Goal: Transaction & Acquisition: Download file/media

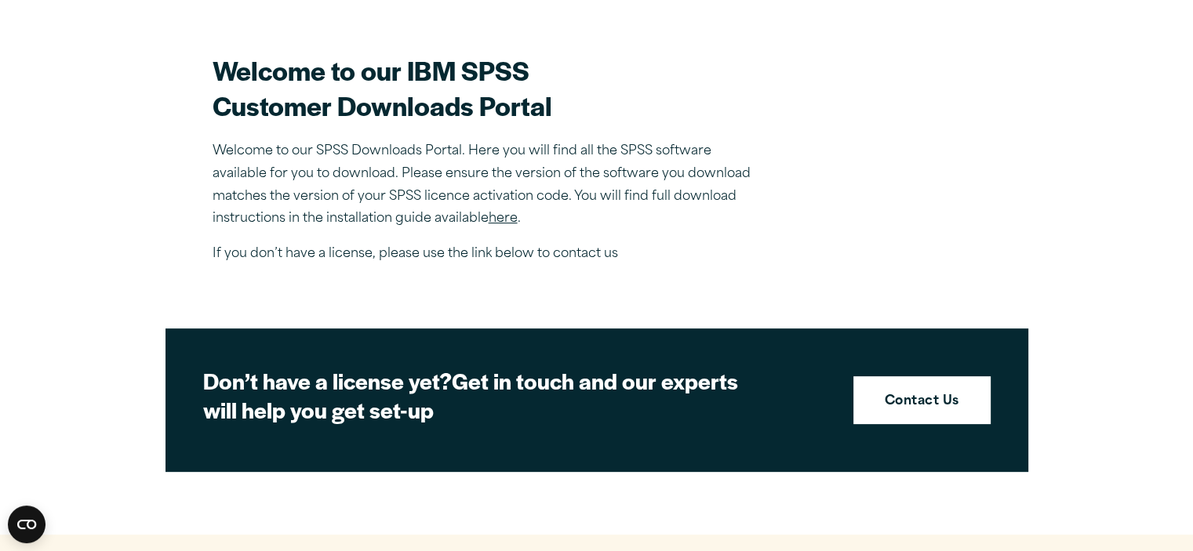
scroll to position [471, 0]
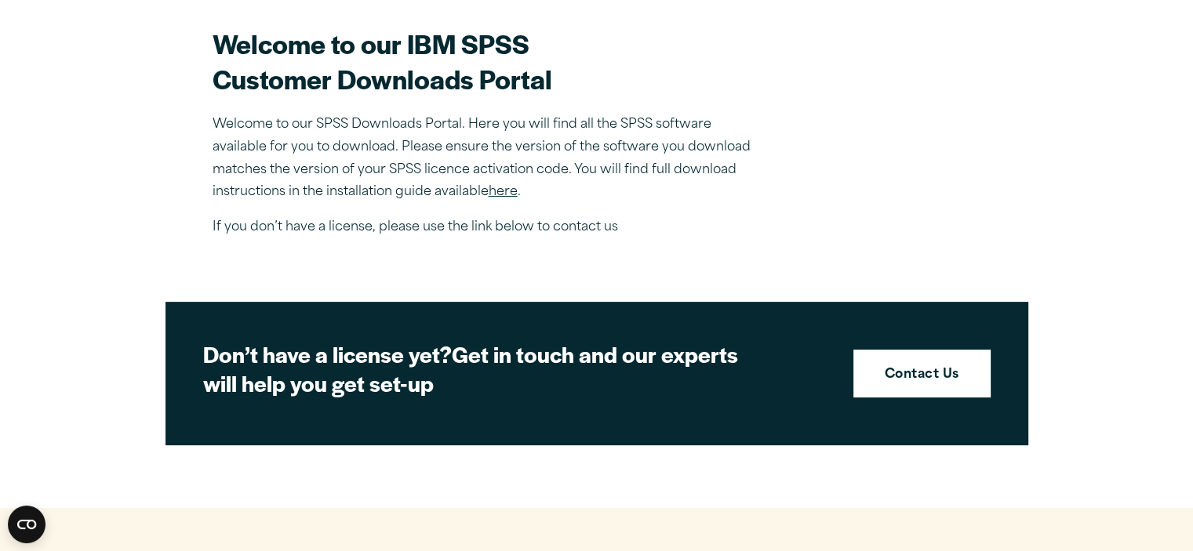
click at [511, 193] on link "here" at bounding box center [503, 192] width 29 height 13
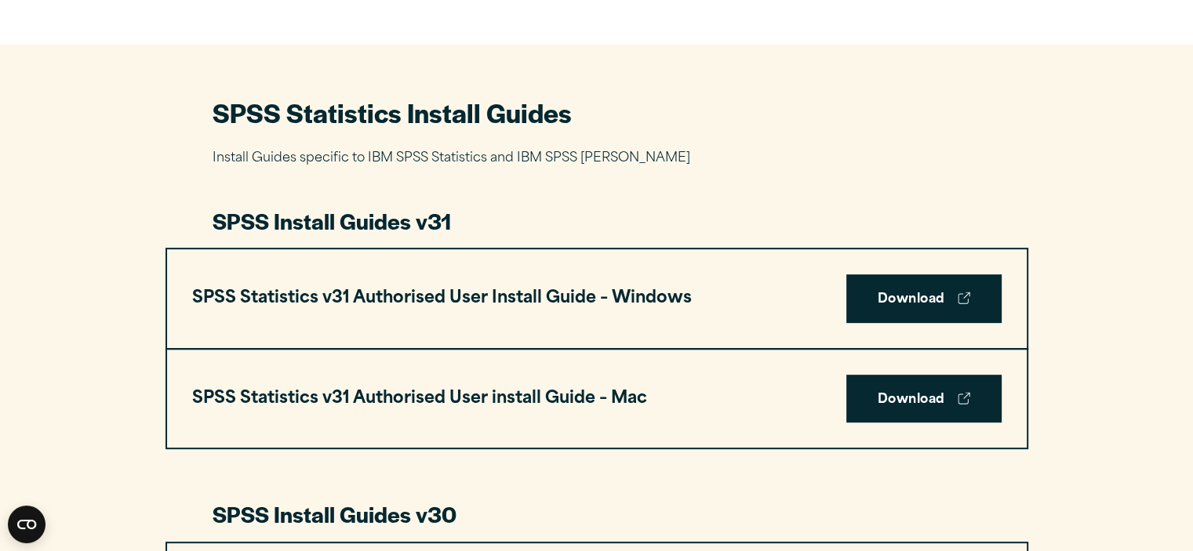
scroll to position [706, 0]
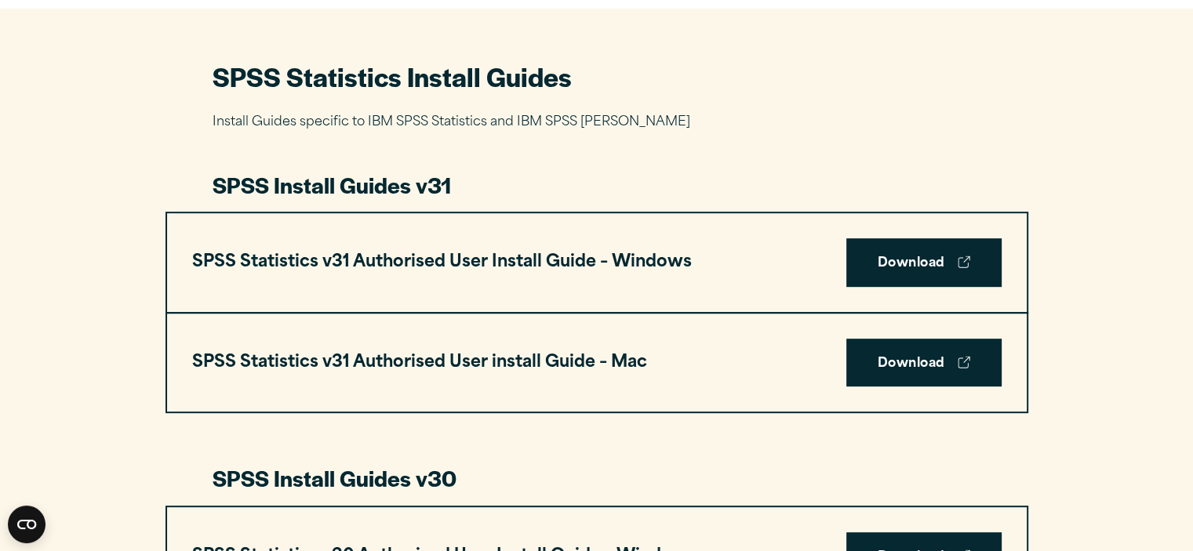
click at [872, 260] on link "Download" at bounding box center [923, 262] width 155 height 49
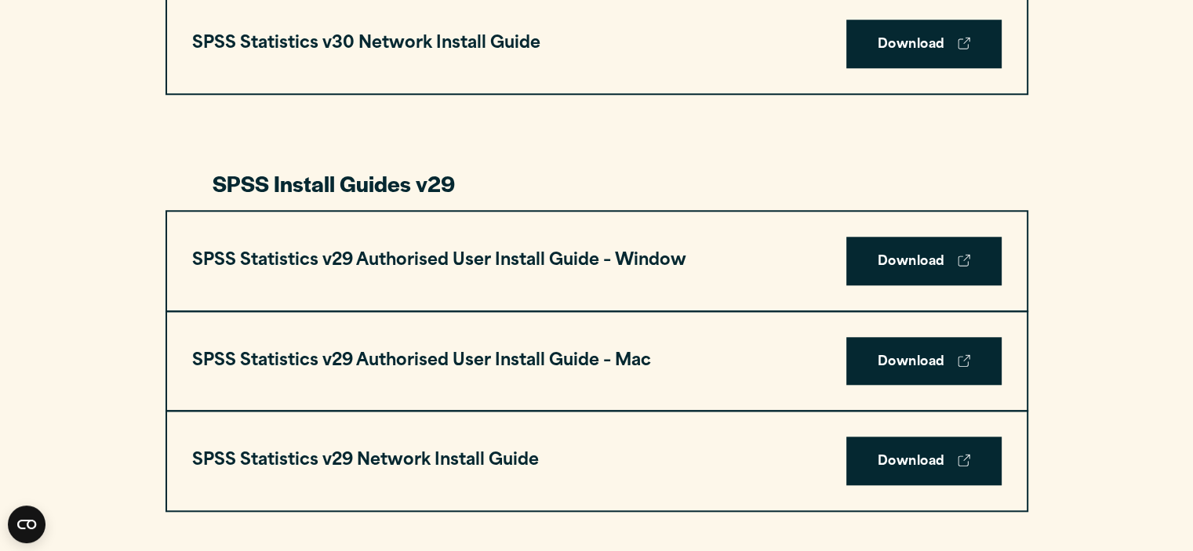
scroll to position [1333, 0]
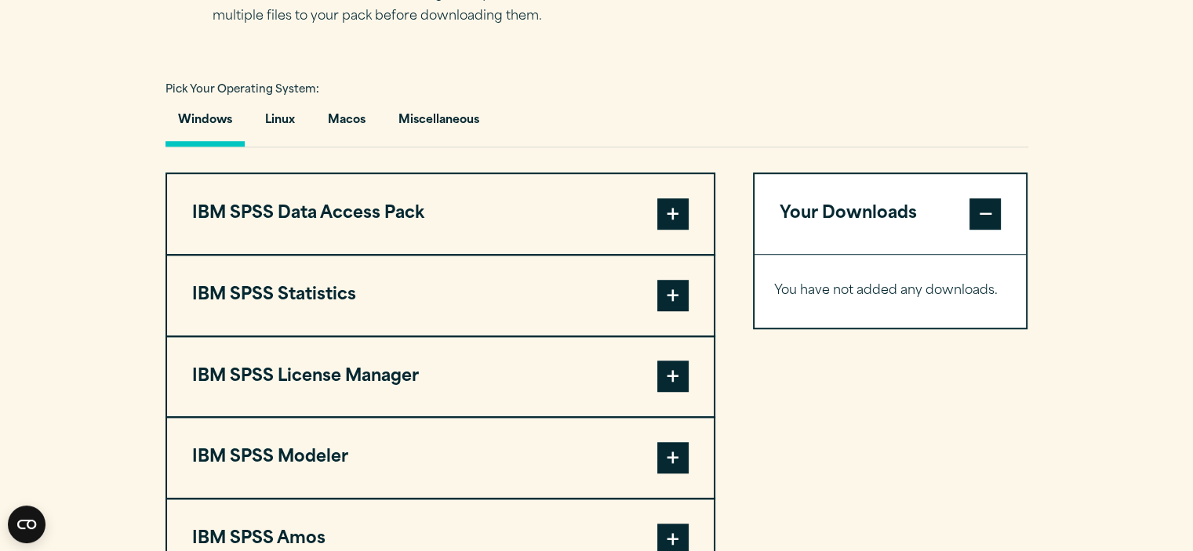
scroll to position [1176, 0]
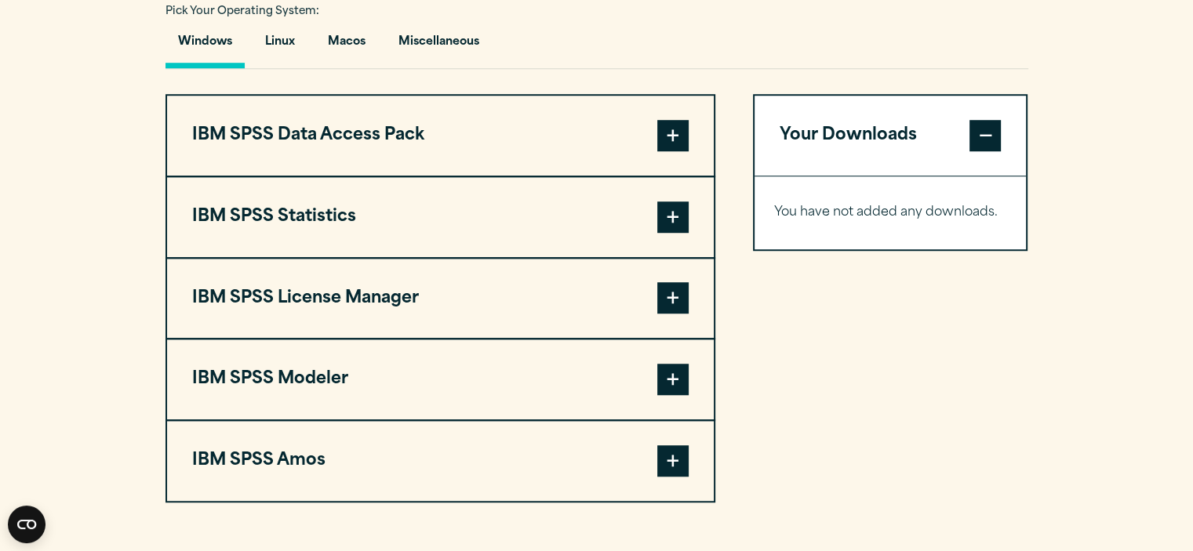
click at [683, 373] on span at bounding box center [672, 379] width 31 height 31
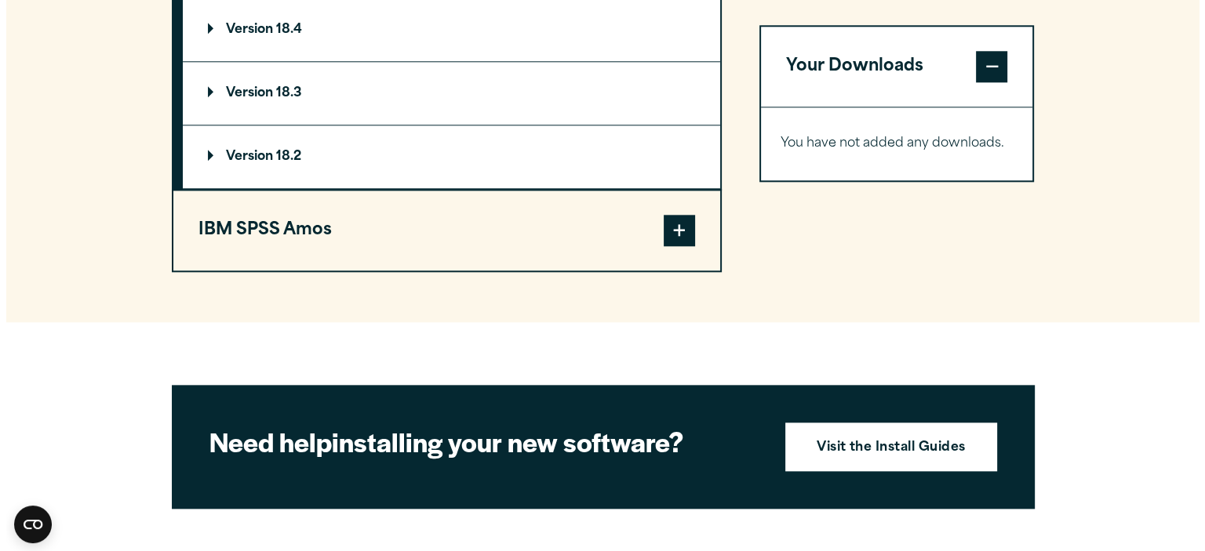
scroll to position [1490, 0]
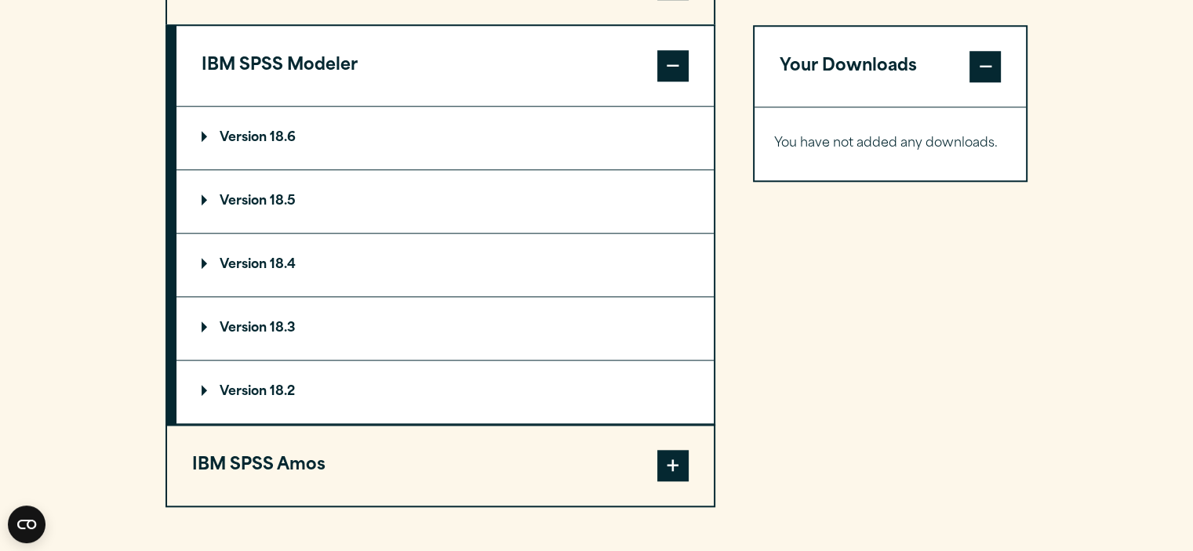
click at [270, 140] on p "Version 18.6" at bounding box center [249, 138] width 94 height 13
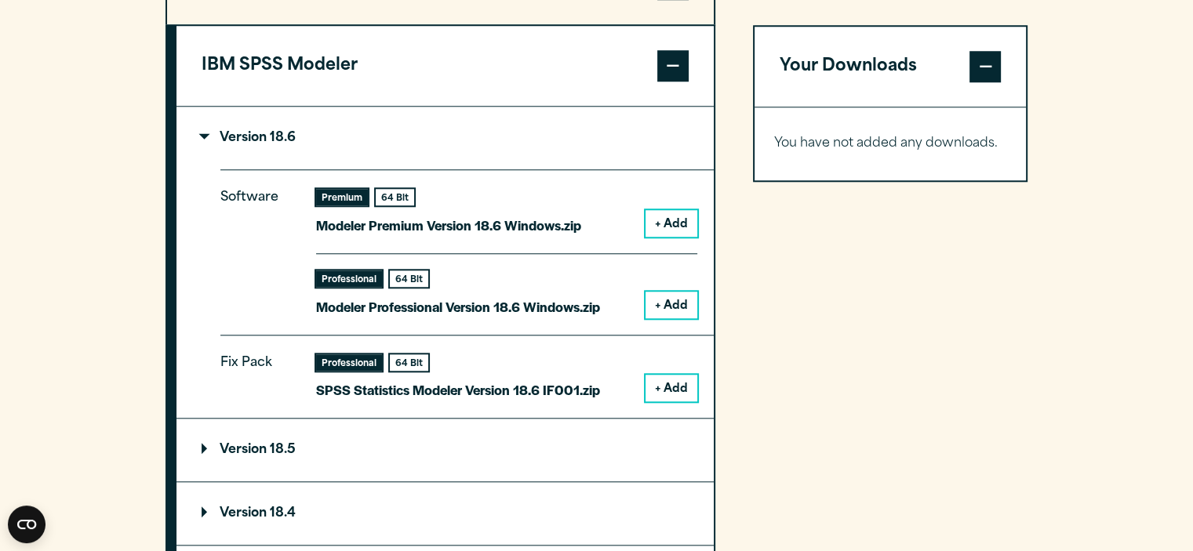
click at [643, 221] on div "Premium 64 Bit Modeler Premium Version 18.6 Windows.zip + Add" at bounding box center [506, 221] width 381 height 64
click at [666, 217] on button "+ Add" at bounding box center [671, 223] width 52 height 27
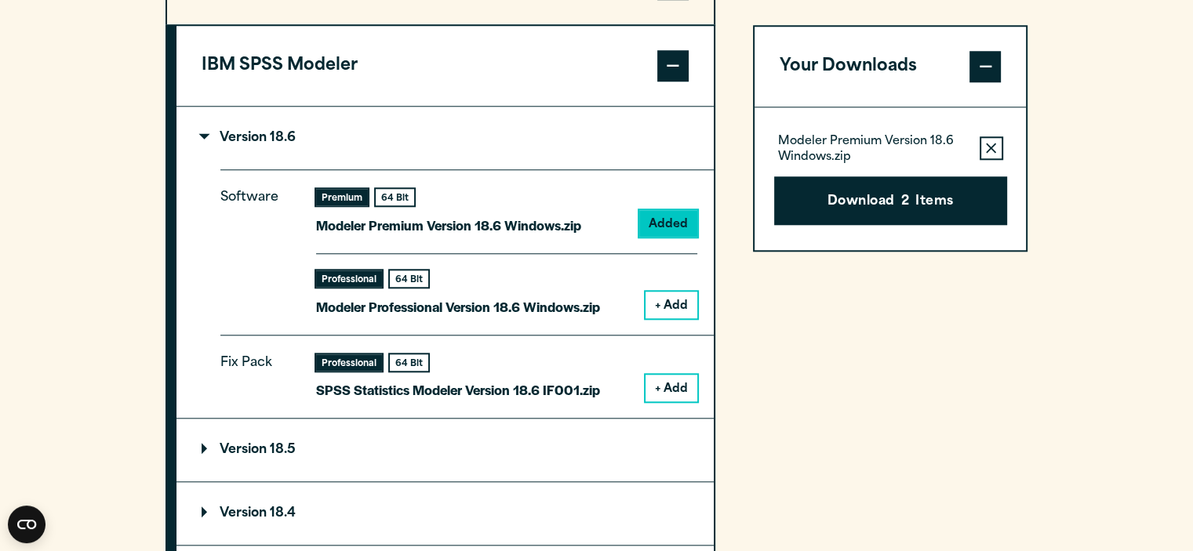
click at [869, 214] on button "Download 2 Items" at bounding box center [890, 200] width 233 height 49
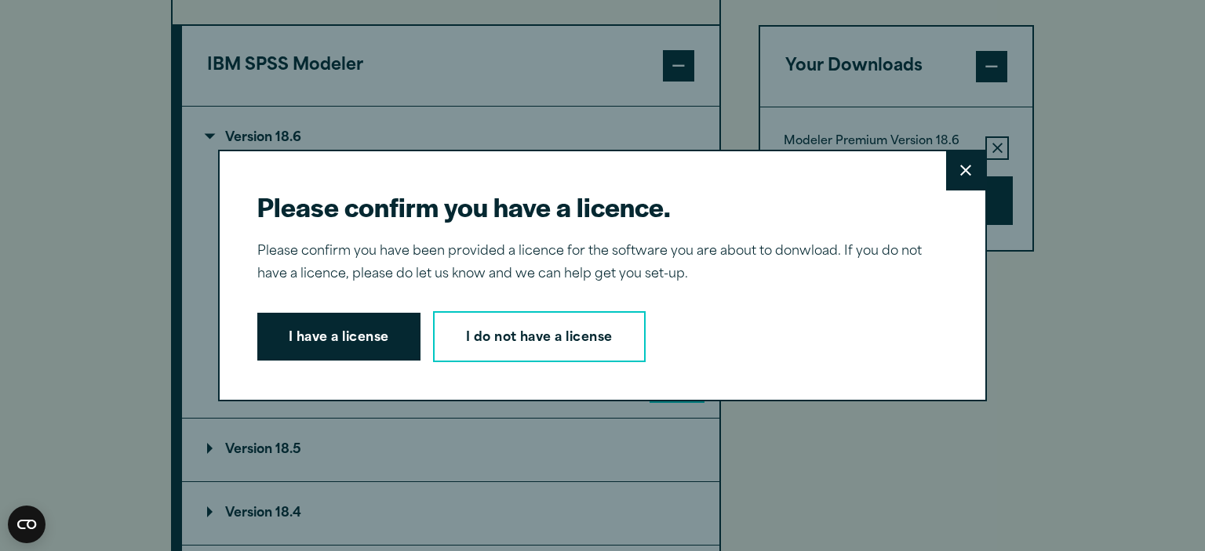
click at [389, 325] on button "I have a license" at bounding box center [338, 337] width 163 height 49
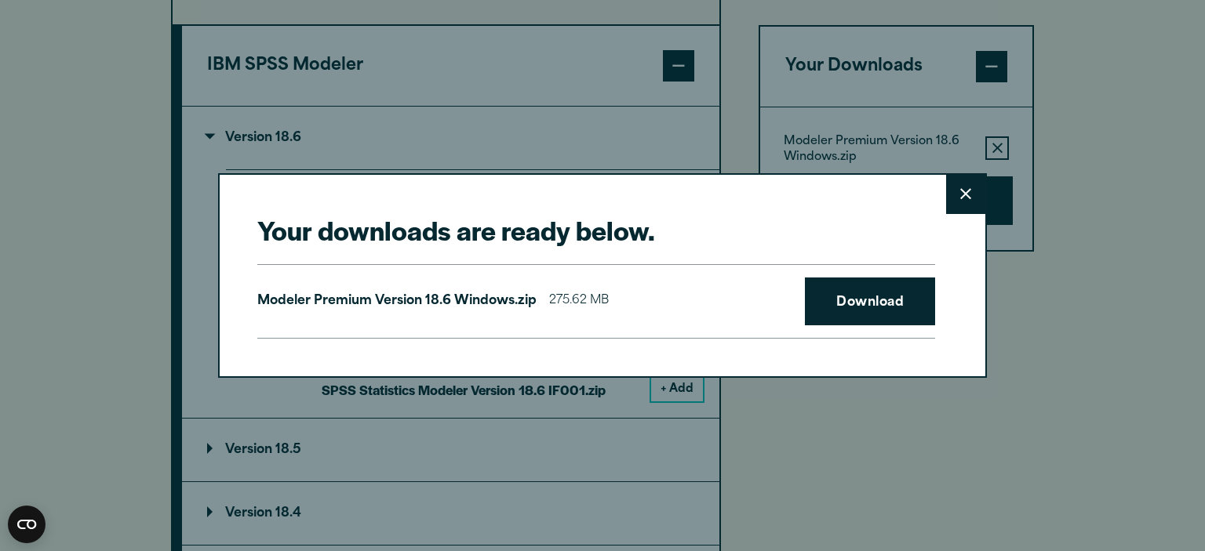
click at [860, 310] on link "Download" at bounding box center [870, 302] width 130 height 49
